Goal: Transaction & Acquisition: Purchase product/service

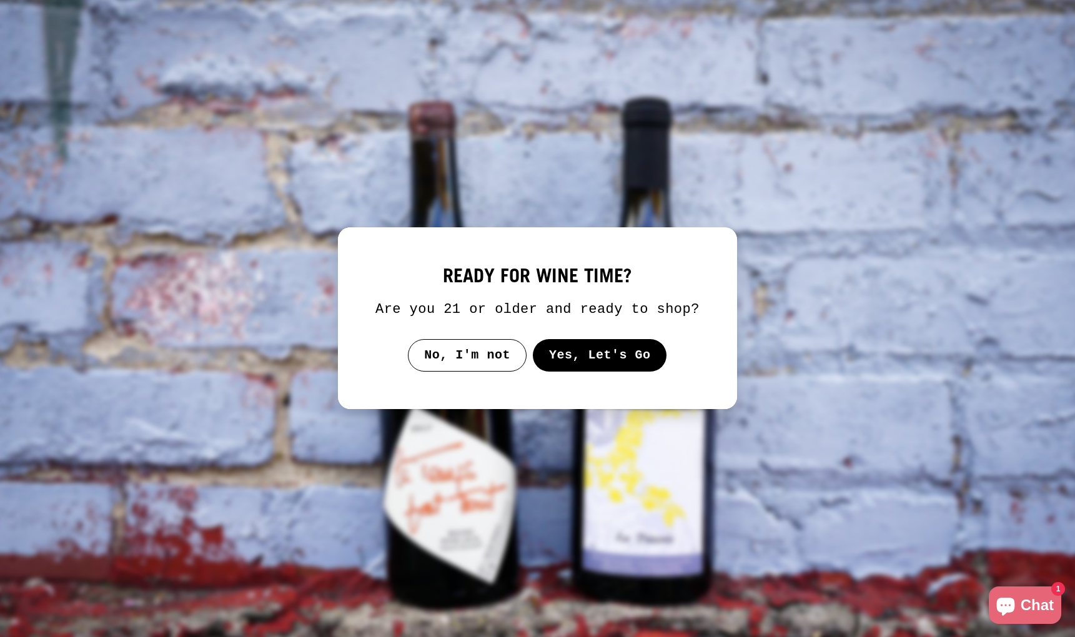
click at [607, 367] on button "Yes, Let's Go" at bounding box center [600, 355] width 134 height 32
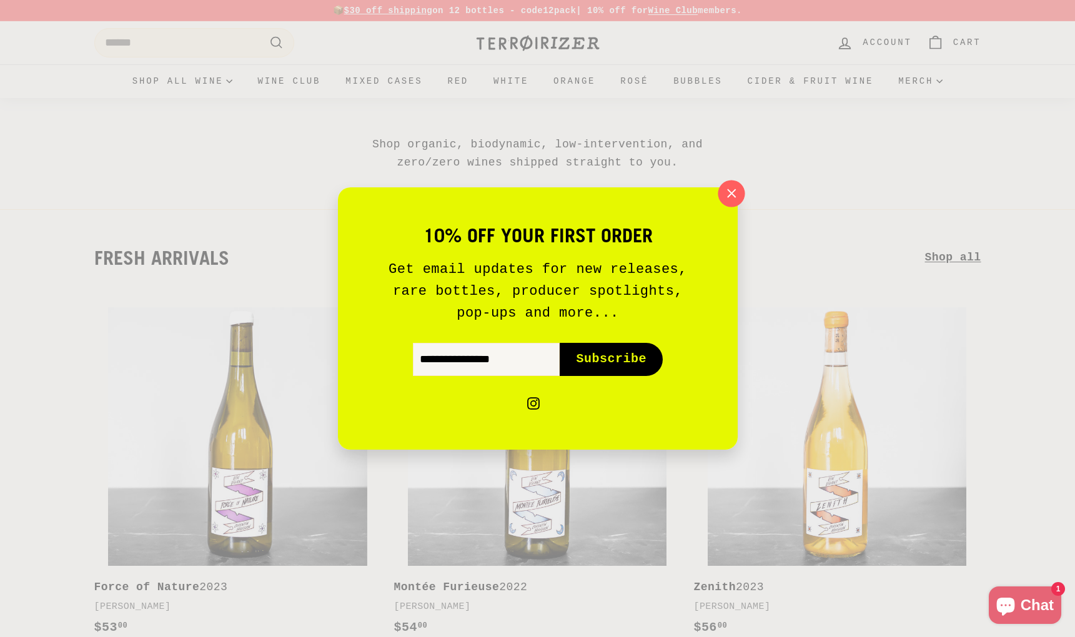
click at [727, 191] on icon "button" at bounding box center [730, 193] width 19 height 19
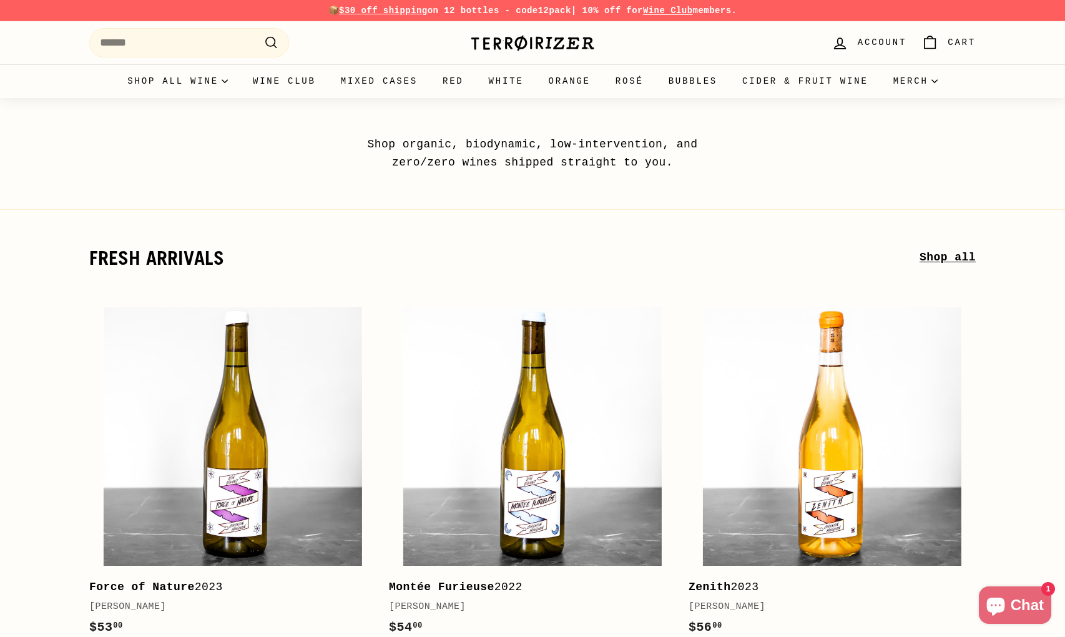
click at [869, 42] on span "Account" at bounding box center [882, 43] width 49 height 14
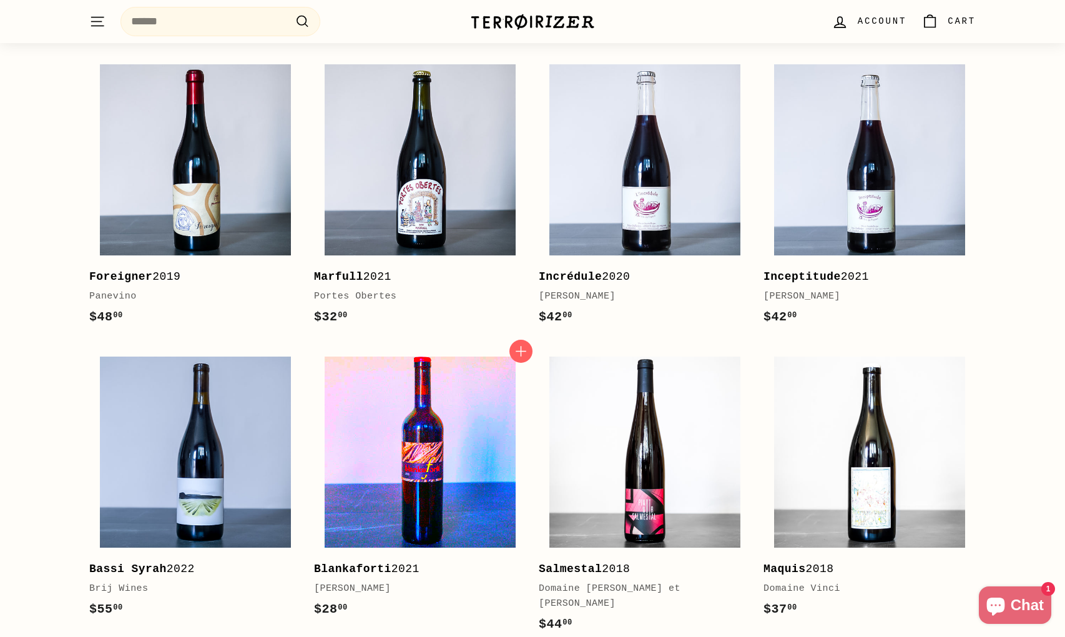
scroll to position [2248, 0]
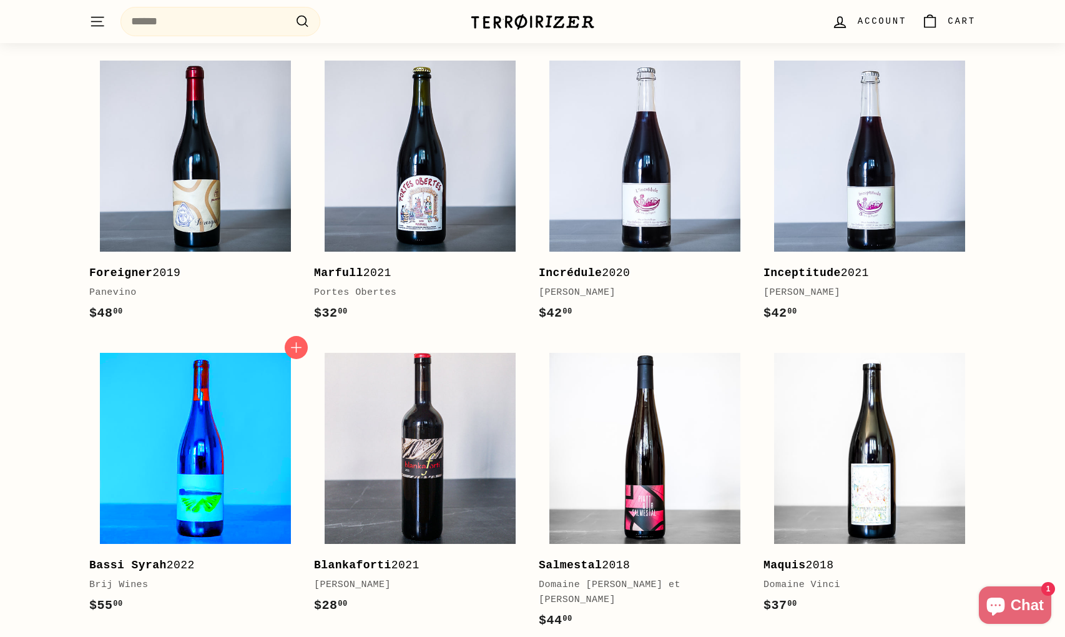
click at [182, 483] on img at bounding box center [195, 448] width 191 height 191
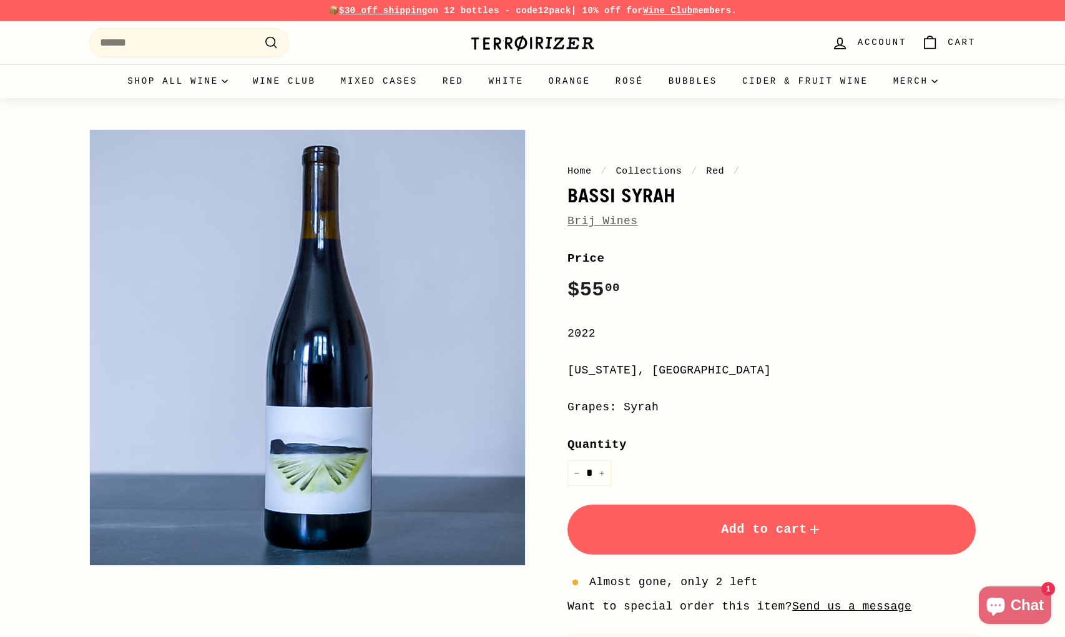
click at [593, 217] on link "Brij Wines" at bounding box center [603, 221] width 71 height 12
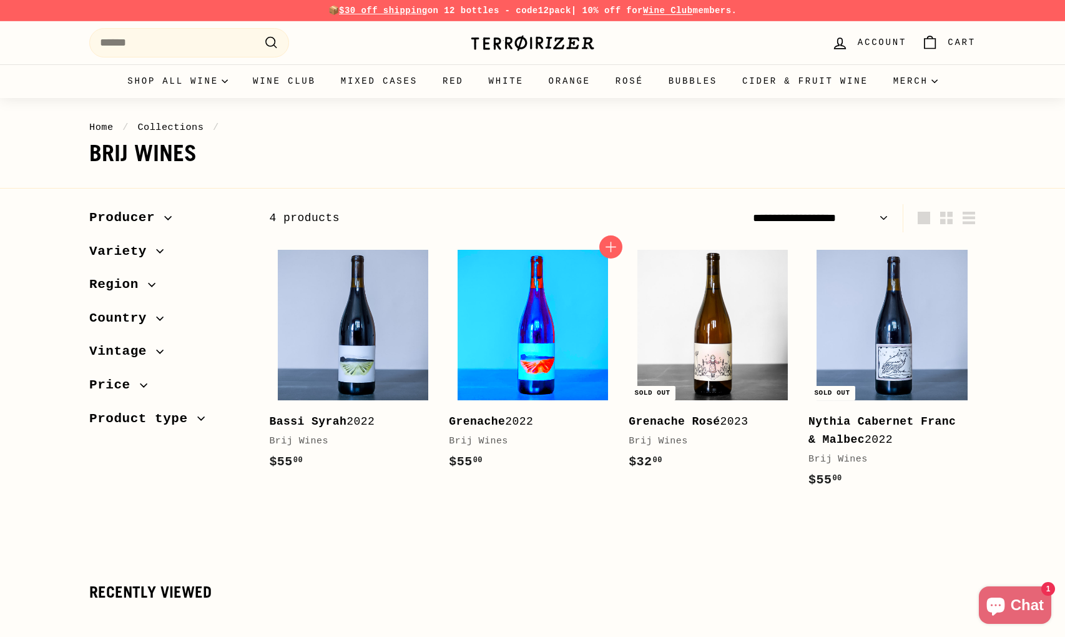
click at [531, 327] on img at bounding box center [533, 325] width 150 height 150
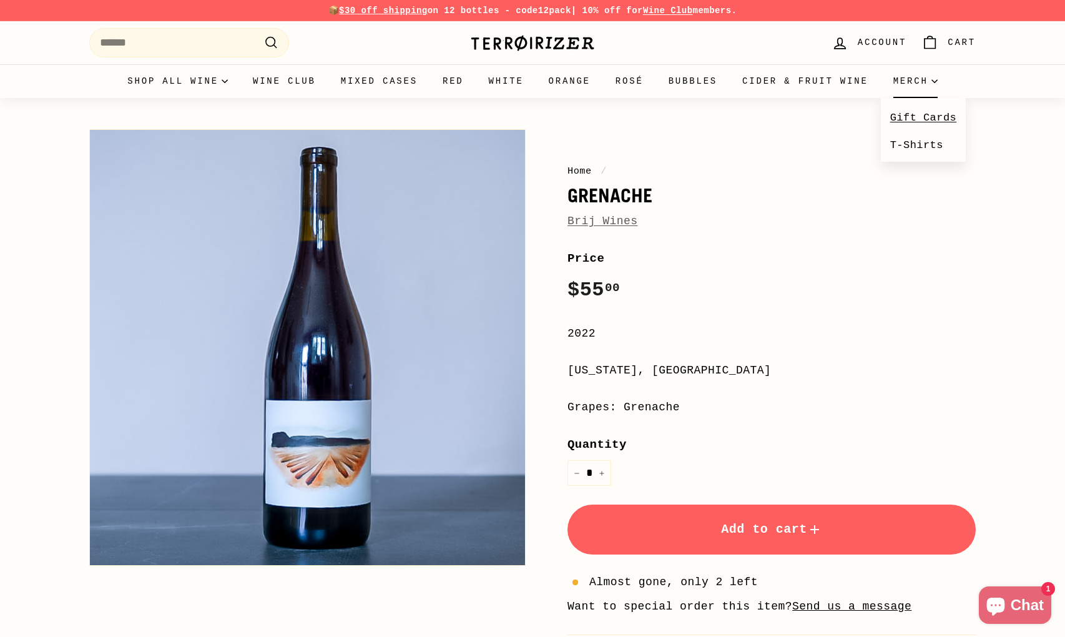
click at [913, 111] on link "Gift Cards" at bounding box center [924, 117] width 86 height 27
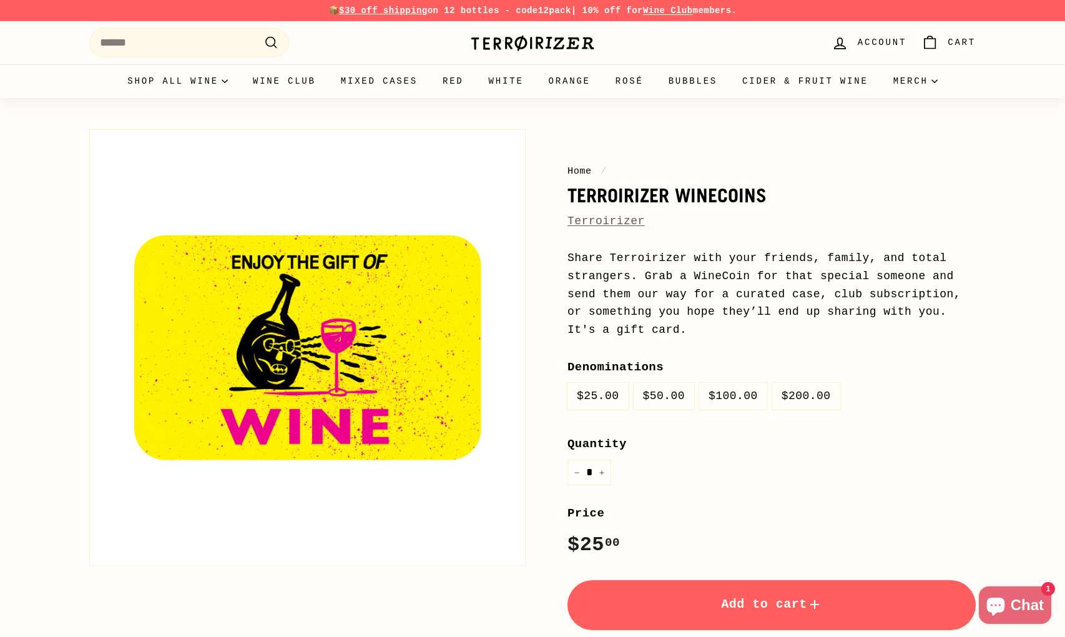
click at [712, 399] on label "$100.00" at bounding box center [733, 396] width 68 height 27
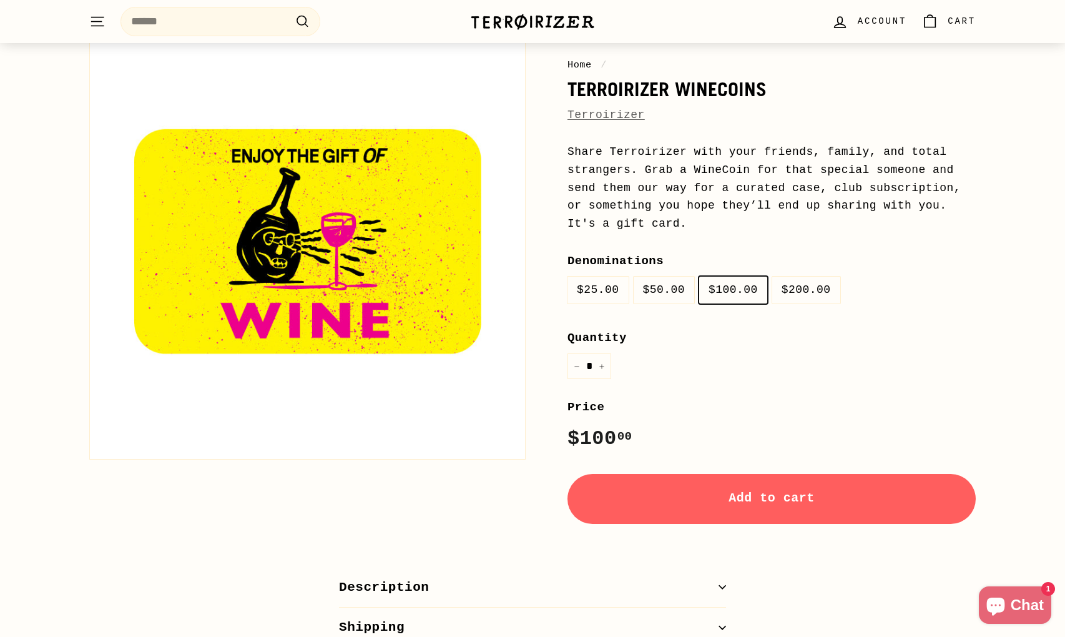
scroll to position [250, 0]
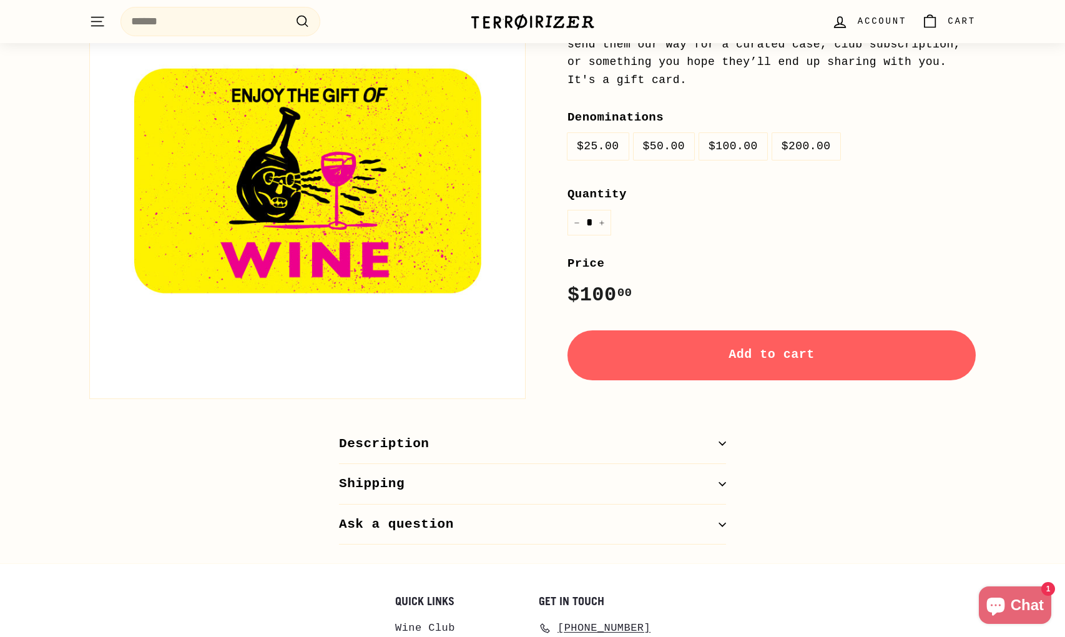
click at [745, 352] on span "Add to cart" at bounding box center [772, 354] width 86 height 14
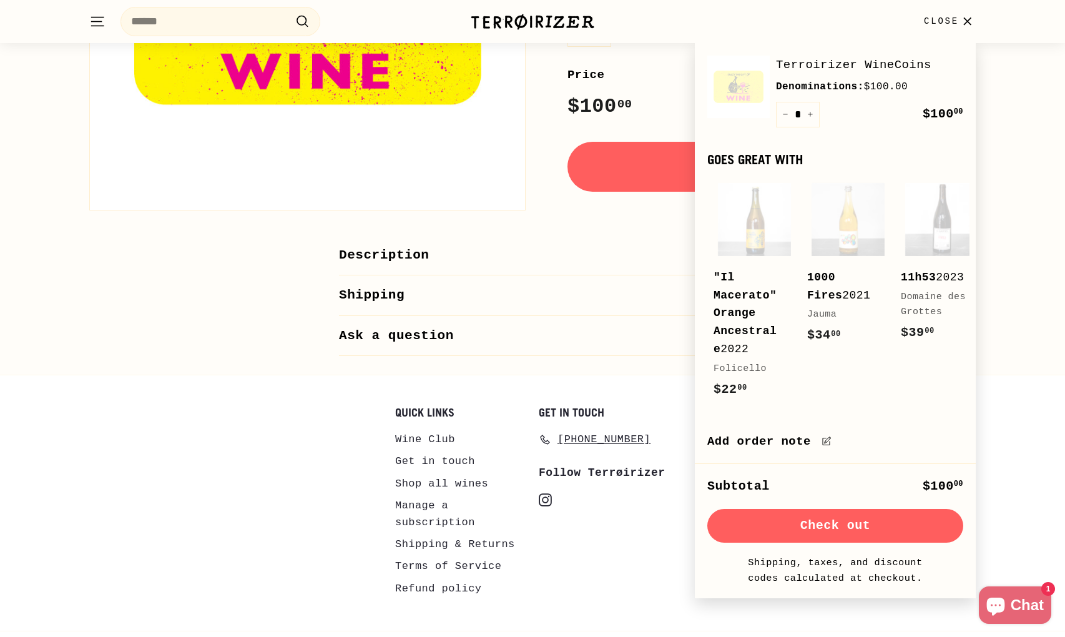
scroll to position [468, 0]
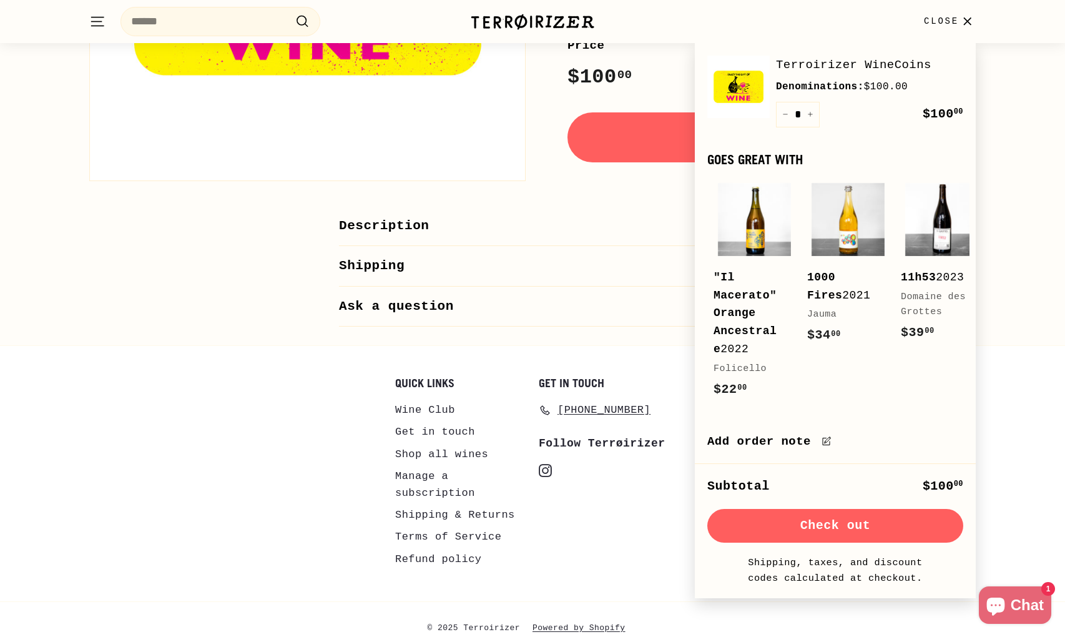
click at [241, 354] on div "Quick links Wine Club Get in touch Shop all wines Manage a subscription Shippin…" at bounding box center [532, 472] width 1065 height 255
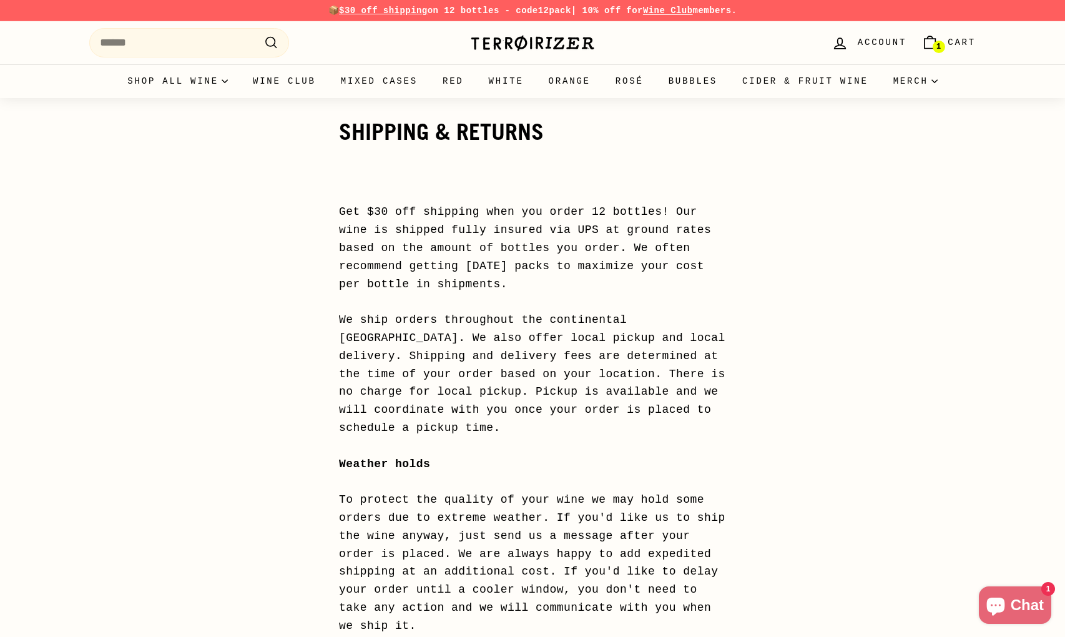
click at [950, 39] on span "Cart" at bounding box center [962, 43] width 28 height 14
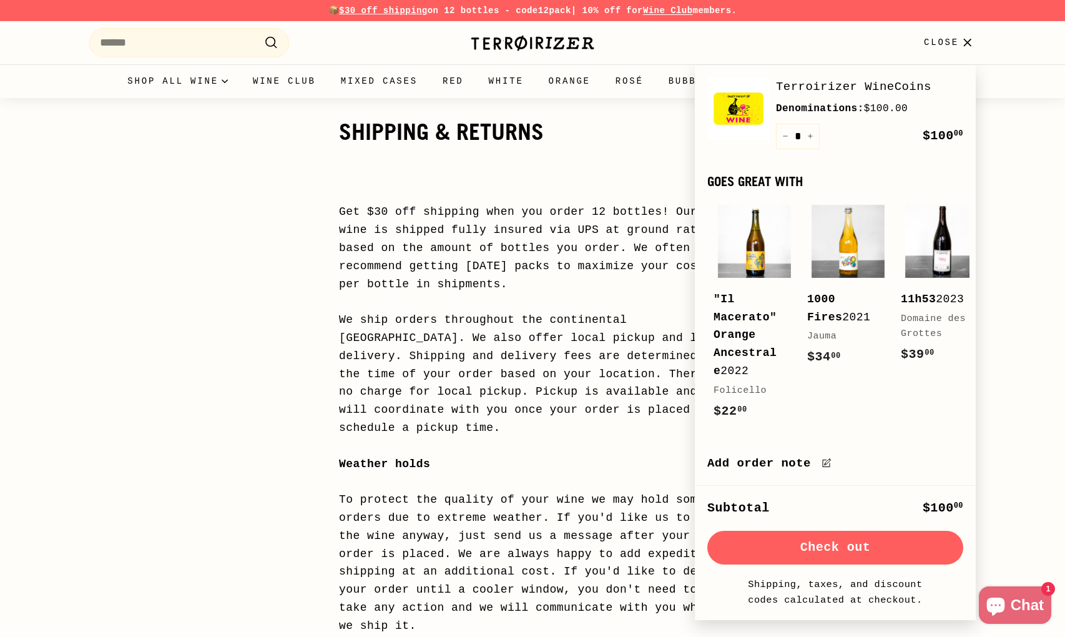
click at [790, 554] on button "Check out" at bounding box center [835, 548] width 256 height 34
